Goal: Use online tool/utility: Utilize a website feature to perform a specific function

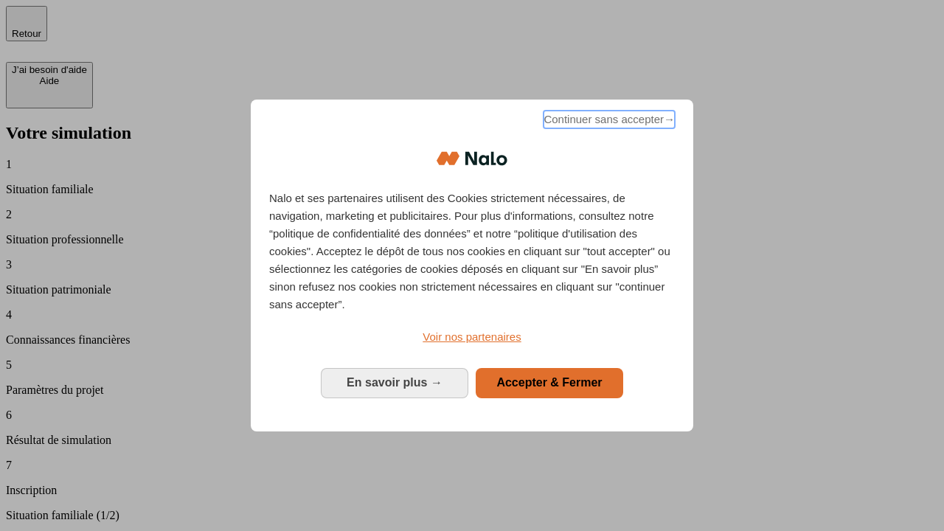
click at [607, 122] on span "Continuer sans accepter →" at bounding box center [608, 120] width 131 height 18
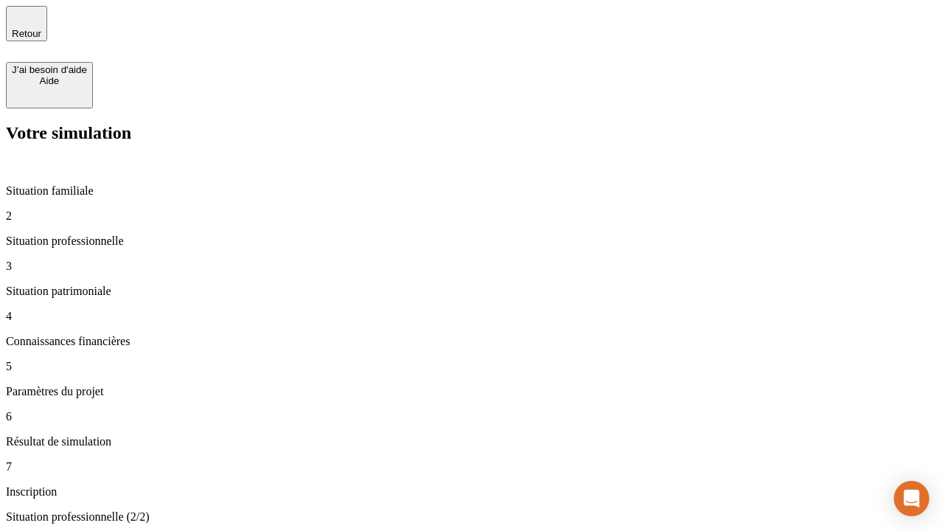
type input "70 000"
type input "1 000"
